Goal: Navigation & Orientation: Find specific page/section

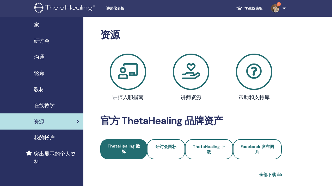
click at [54, 43] on div "研讨会" at bounding box center [41, 41] width 75 height 8
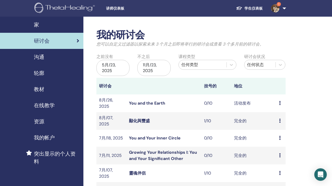
click at [280, 137] on icon at bounding box center [280, 138] width 2 height 4
click at [280, 141] on link "预习" at bounding box center [276, 140] width 8 height 5
click at [118, 8] on span "讲师仪表板" at bounding box center [145, 8] width 78 height 5
click at [53, 135] on span "我的帐户" at bounding box center [44, 138] width 21 height 8
click at [52, 107] on span "在线教学" at bounding box center [44, 106] width 21 height 8
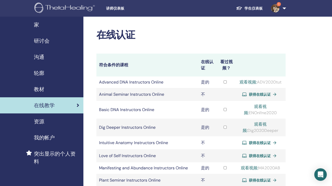
click at [54, 76] on div "轮廓" at bounding box center [41, 73] width 75 height 8
